Goal: Find specific page/section: Locate a particular part of the current website

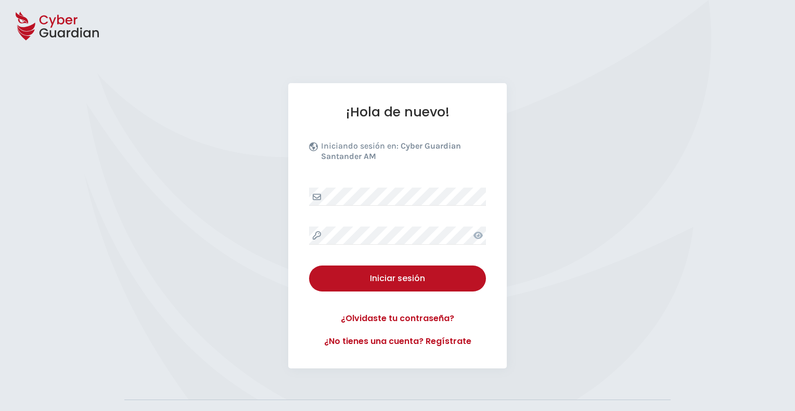
click at [391, 39] on div at bounding box center [397, 26] width 795 height 52
click at [293, 51] on div at bounding box center [397, 26] width 795 height 52
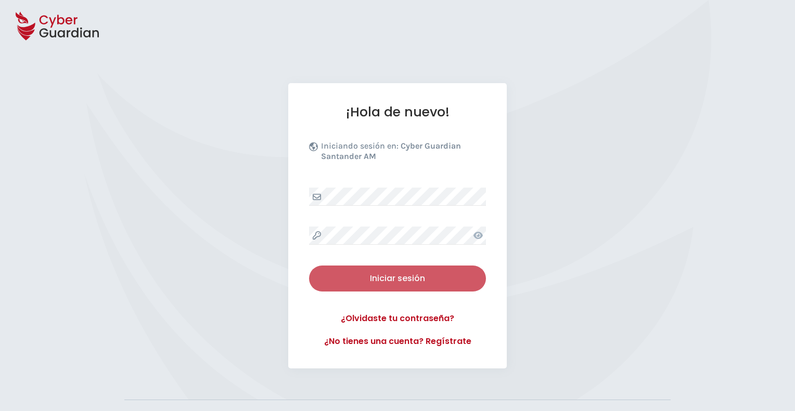
click at [391, 269] on button "Iniciar sesión" at bounding box center [397, 279] width 177 height 26
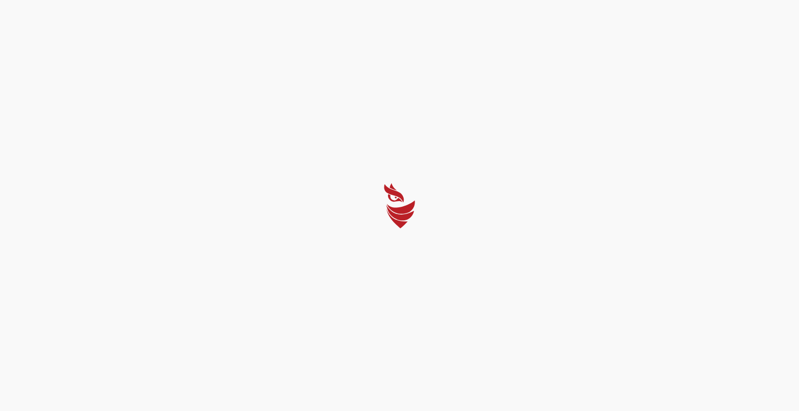
select select "English"
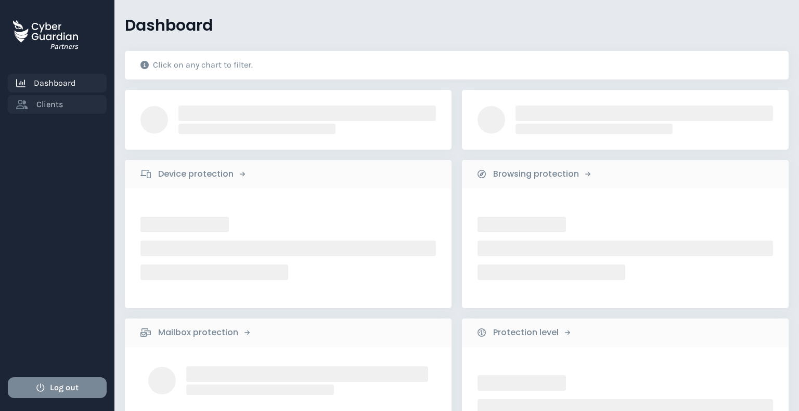
click at [64, 104] on link "Clients" at bounding box center [57, 104] width 99 height 19
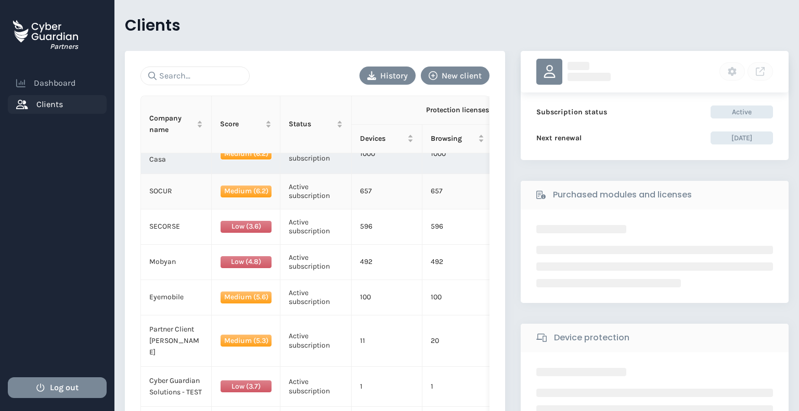
scroll to position [37, 0]
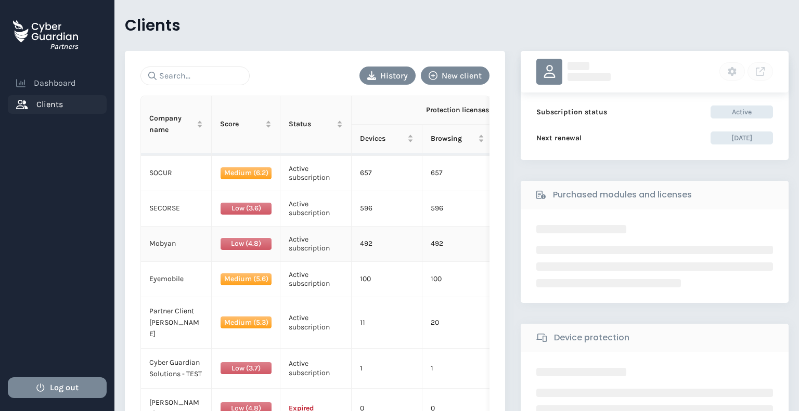
click at [185, 238] on td "Mobyan" at bounding box center [176, 244] width 71 height 35
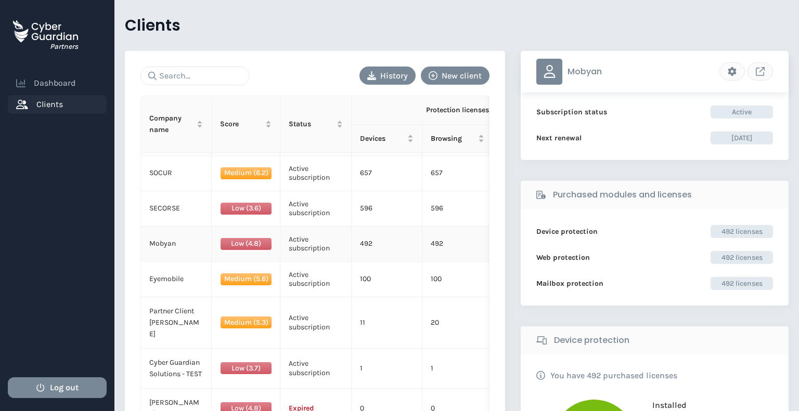
click at [396, 243] on td "492" at bounding box center [387, 244] width 71 height 35
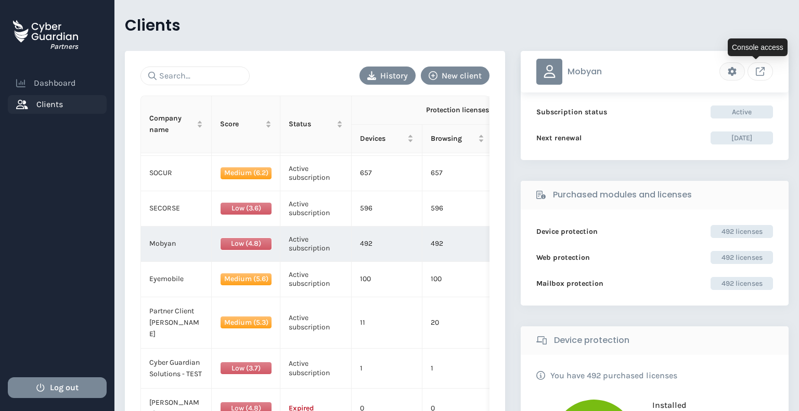
click at [756, 69] on icon "Link to client console" at bounding box center [760, 71] width 9 height 9
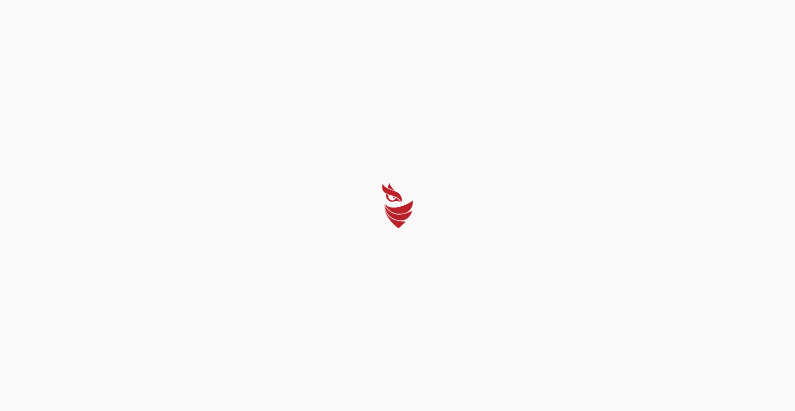
select select "English"
